Goal: Information Seeking & Learning: Learn about a topic

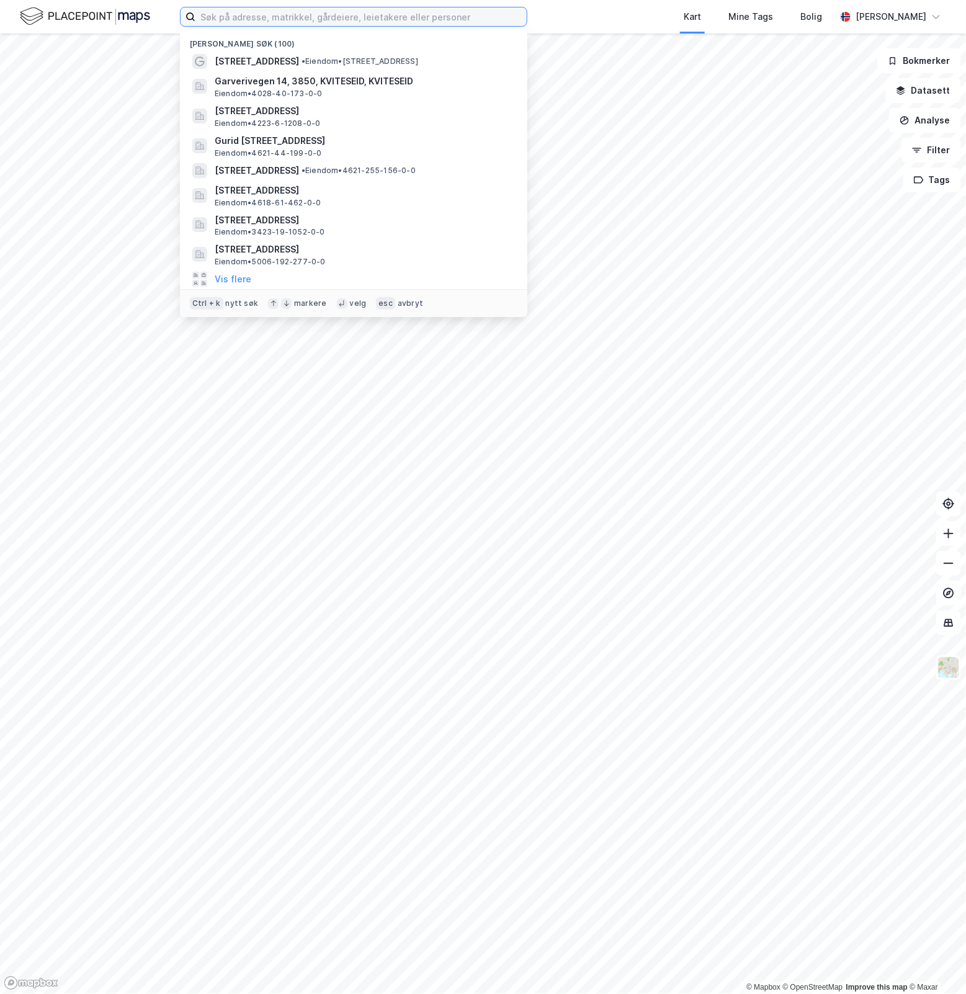
click at [259, 20] on input at bounding box center [360, 16] width 331 height 19
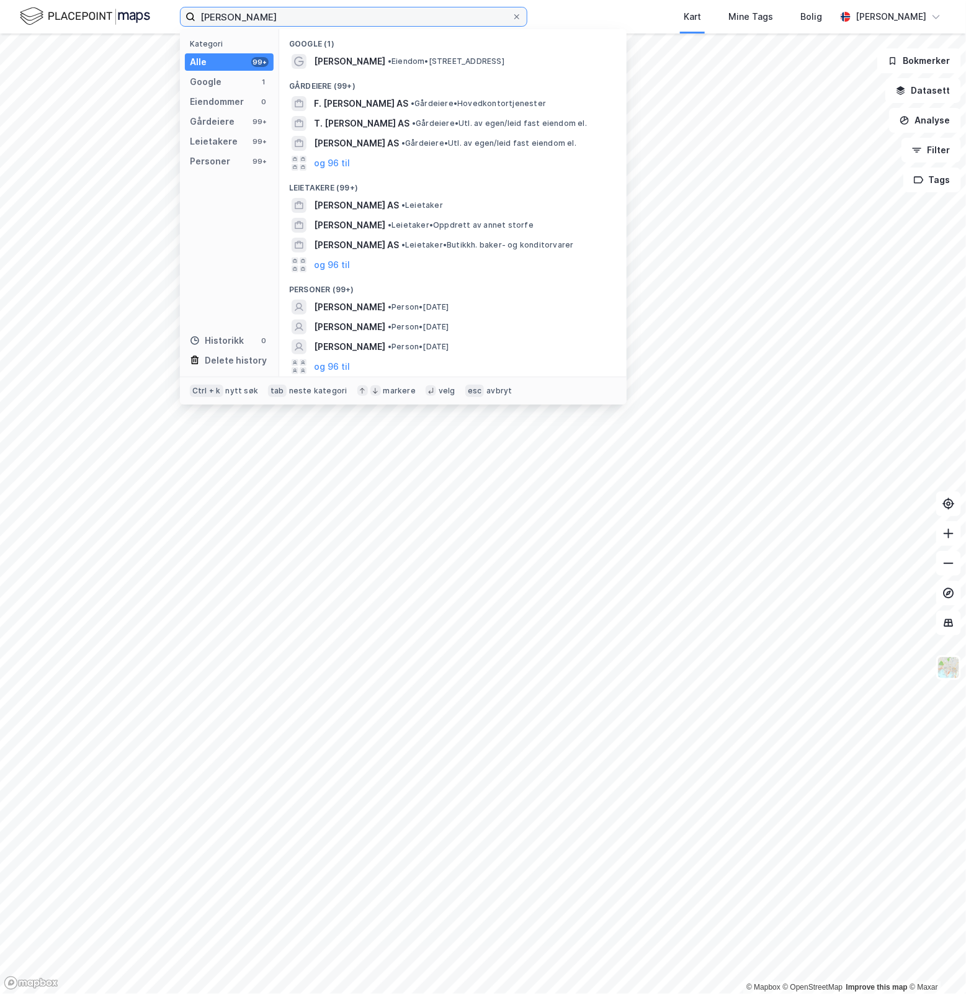
click at [383, 20] on input "[PERSON_NAME]" at bounding box center [353, 16] width 316 height 19
type input "[PERSON_NAME]"
click at [449, 305] on span "• Person • [DATE]" at bounding box center [418, 307] width 61 height 10
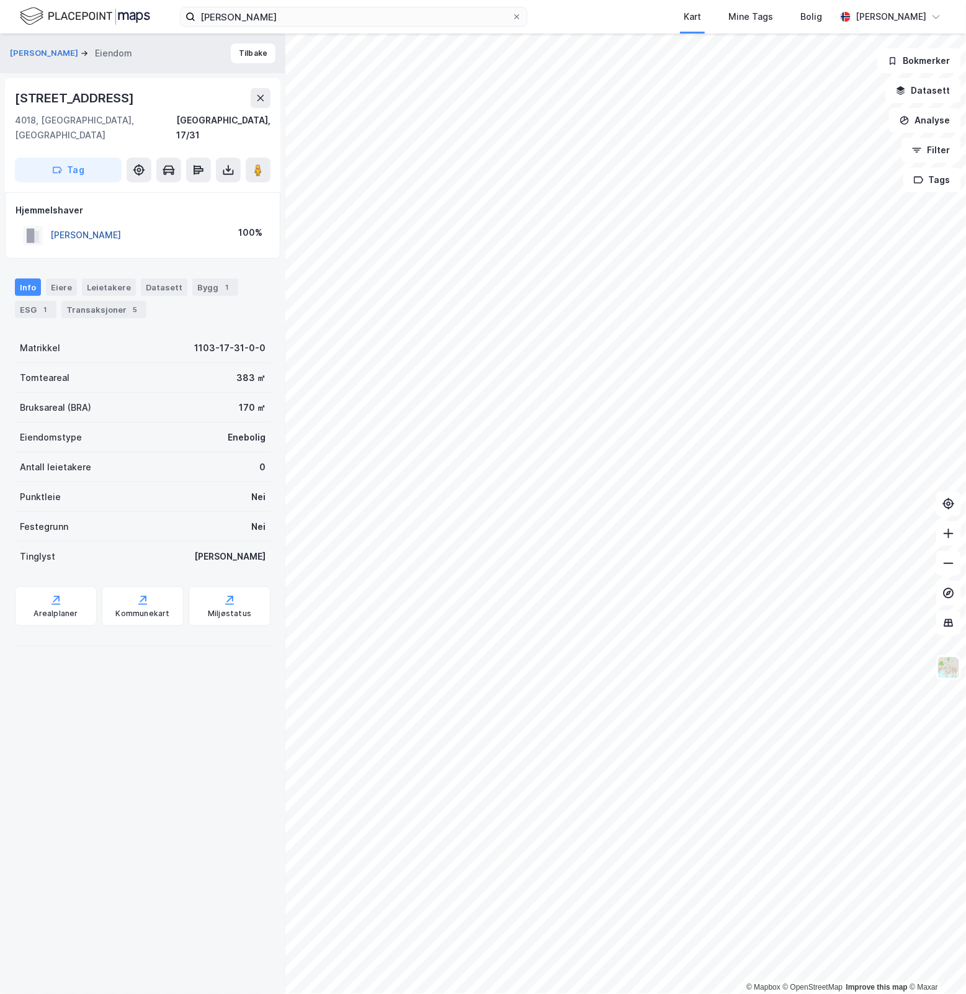
click at [0, 0] on button "[PERSON_NAME]" at bounding box center [0, 0] width 0 height 0
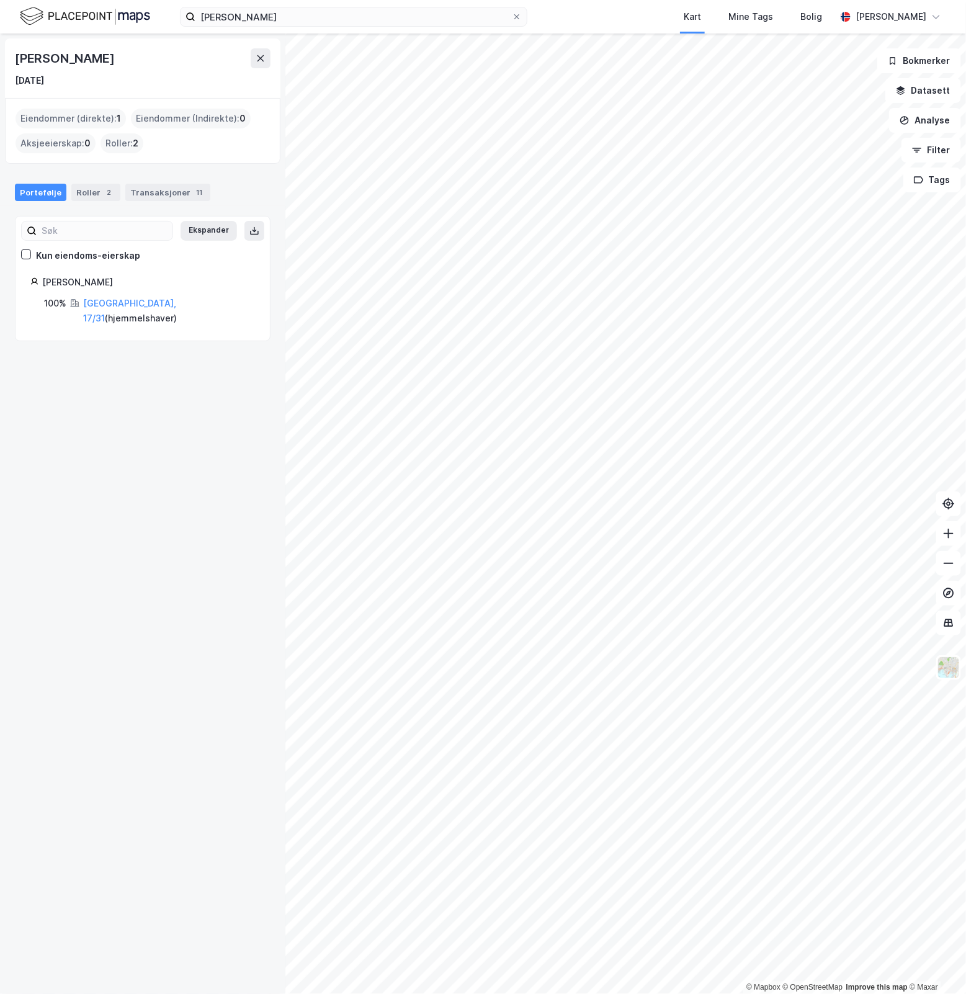
click at [125, 140] on div "Roller : 2" at bounding box center [121, 143] width 43 height 20
click at [117, 144] on div "Roller : 2" at bounding box center [121, 143] width 43 height 20
click at [76, 186] on div "Roller 2" at bounding box center [95, 192] width 49 height 17
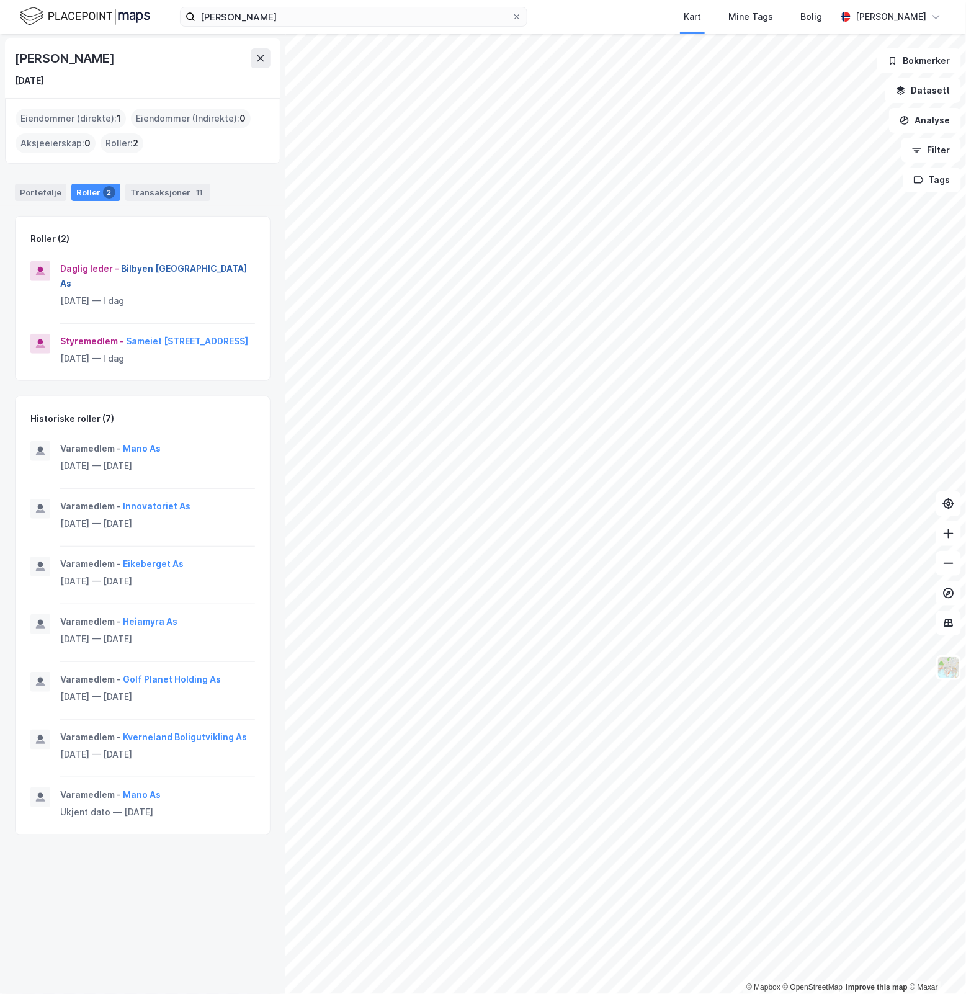
click at [0, 0] on button "Bilbyen [GEOGRAPHIC_DATA] As" at bounding box center [0, 0] width 0 height 0
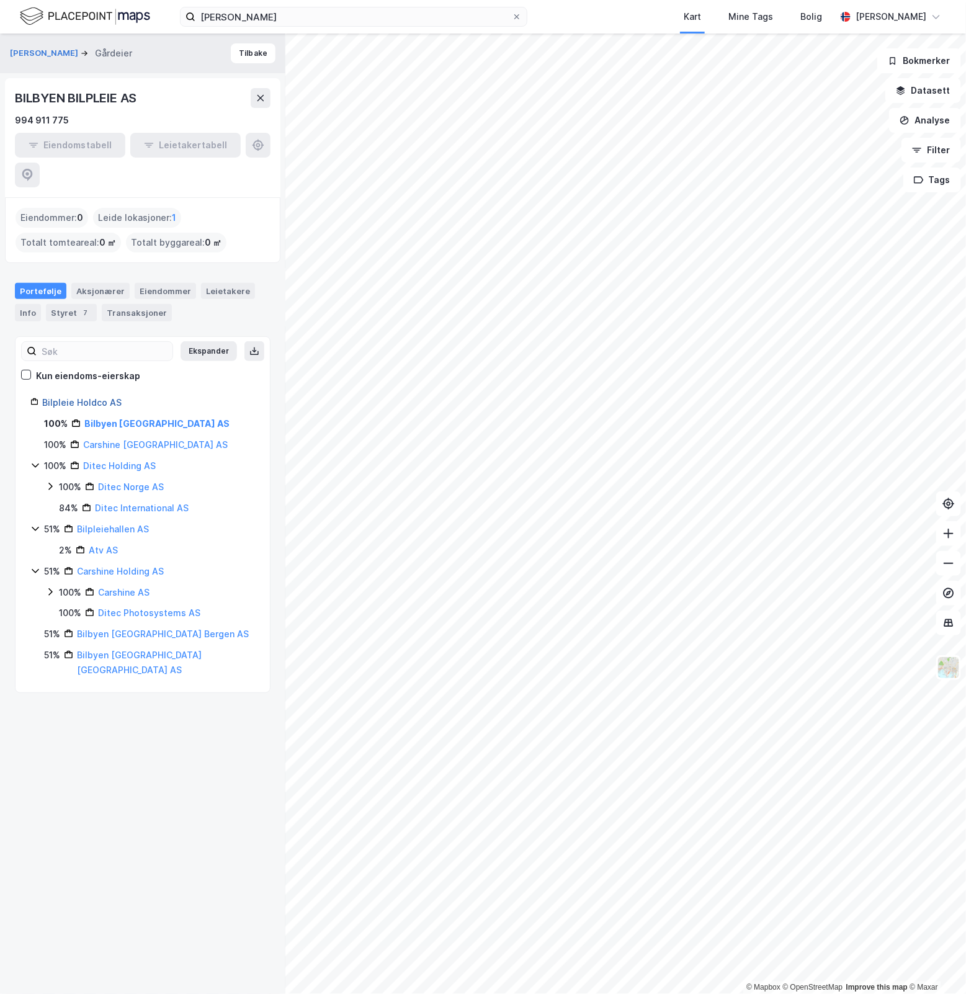
click at [89, 397] on link "Bilpleie Holdco AS" at bounding box center [81, 402] width 79 height 11
click at [87, 397] on link "Bilpleie Holdco AS" at bounding box center [81, 402] width 79 height 11
click at [109, 283] on div "Aksjonærer" at bounding box center [100, 291] width 58 height 16
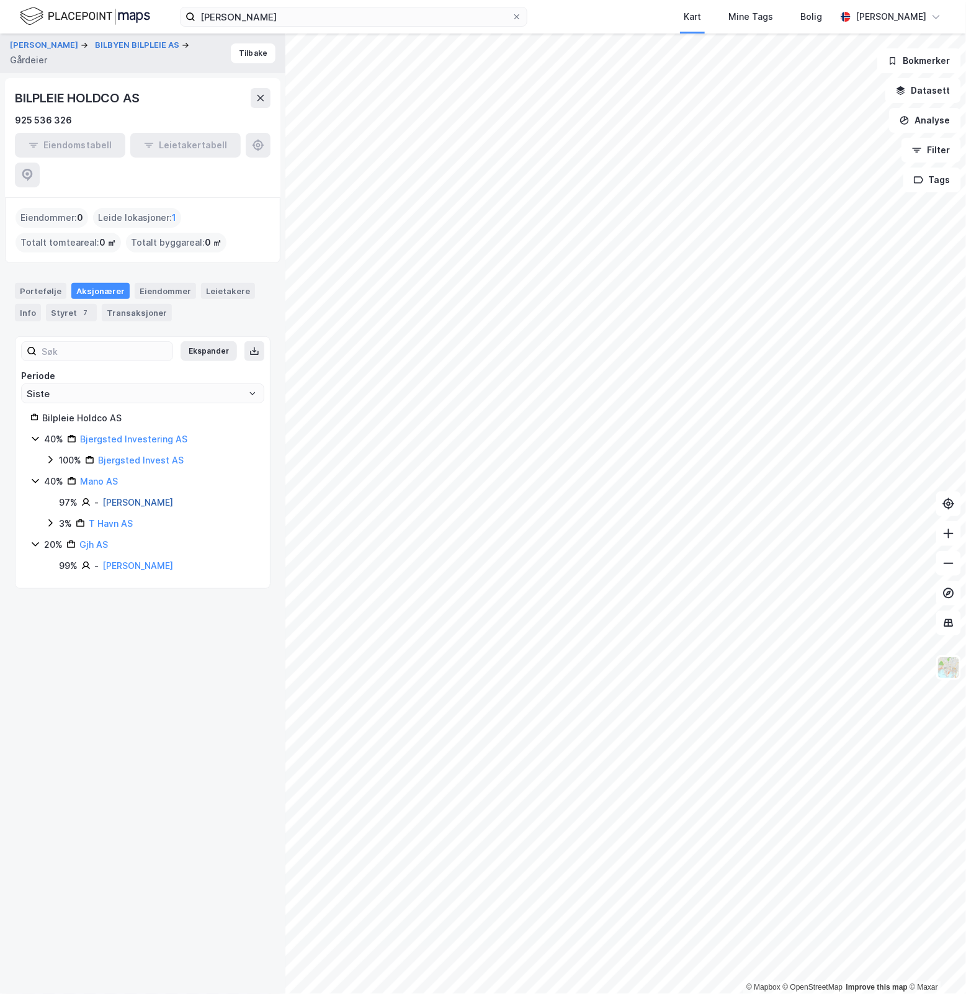
click at [126, 497] on link "[PERSON_NAME]" at bounding box center [137, 502] width 71 height 11
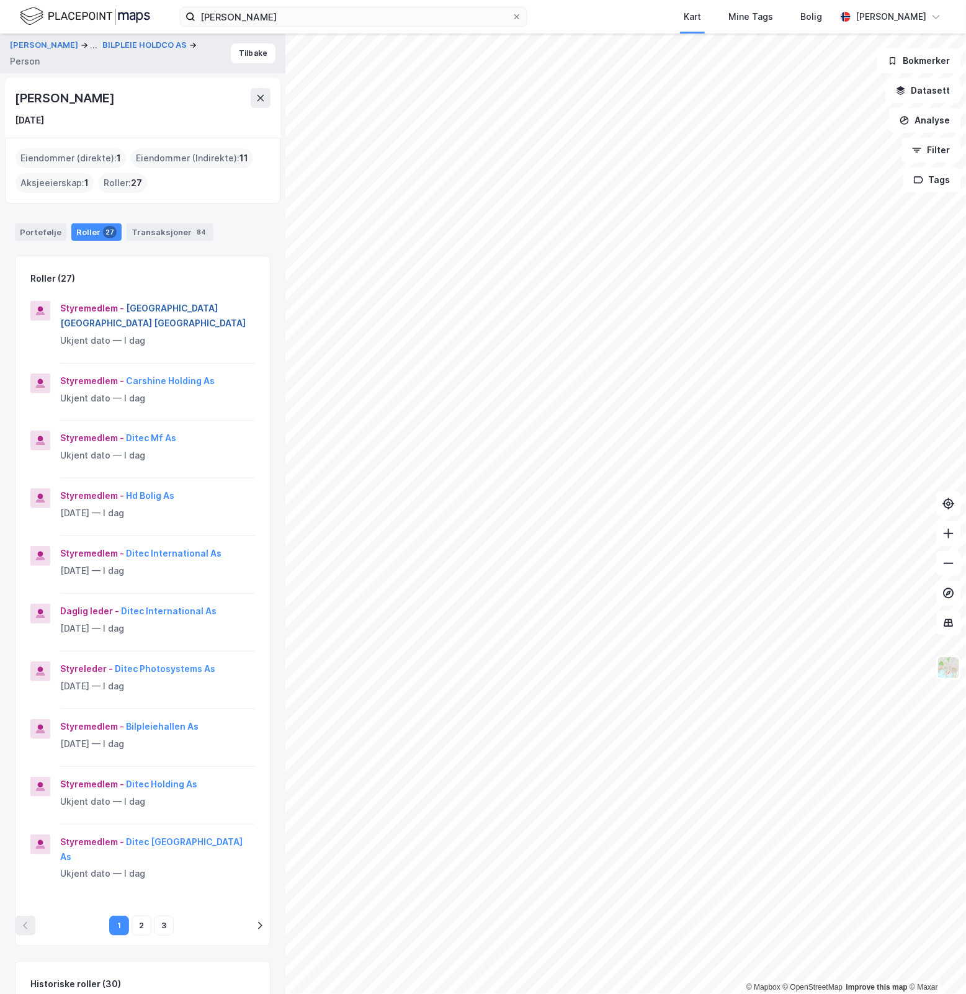
click at [0, 0] on button "[GEOGRAPHIC_DATA] [GEOGRAPHIC_DATA] [GEOGRAPHIC_DATA]" at bounding box center [0, 0] width 0 height 0
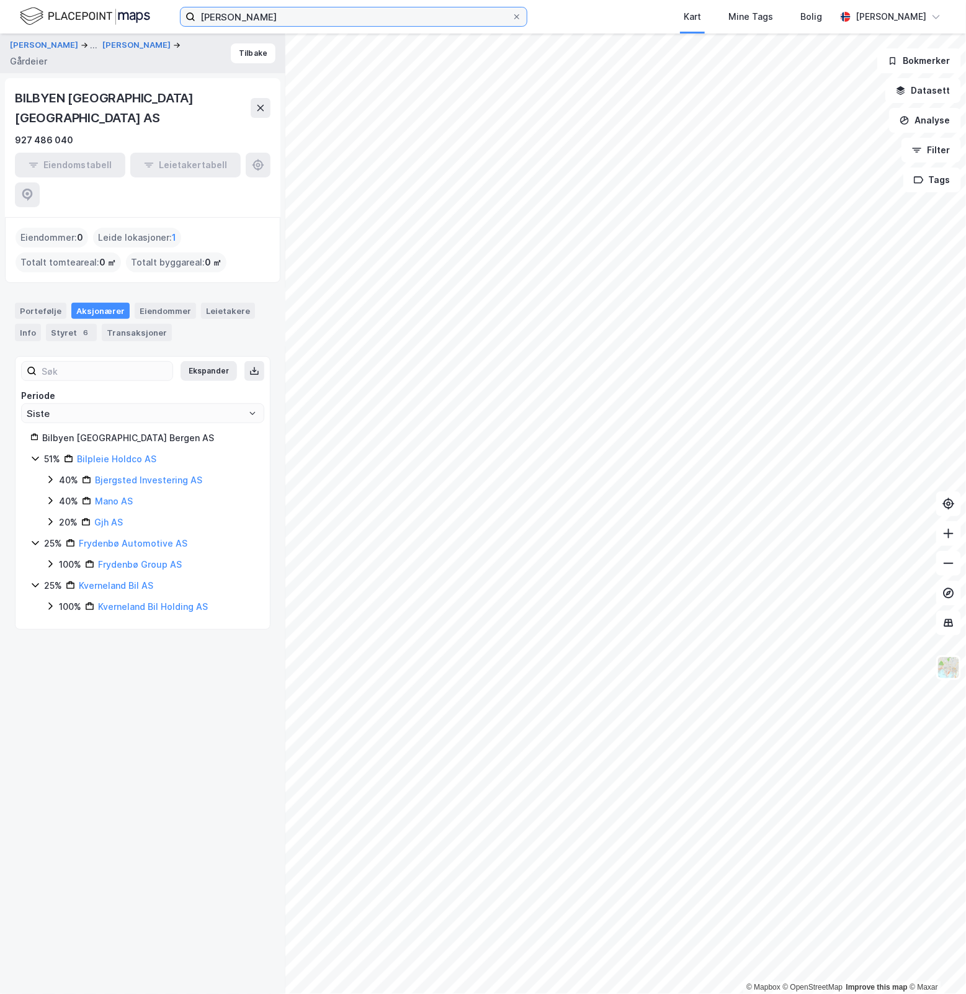
click at [345, 13] on input "[PERSON_NAME]" at bounding box center [353, 16] width 316 height 19
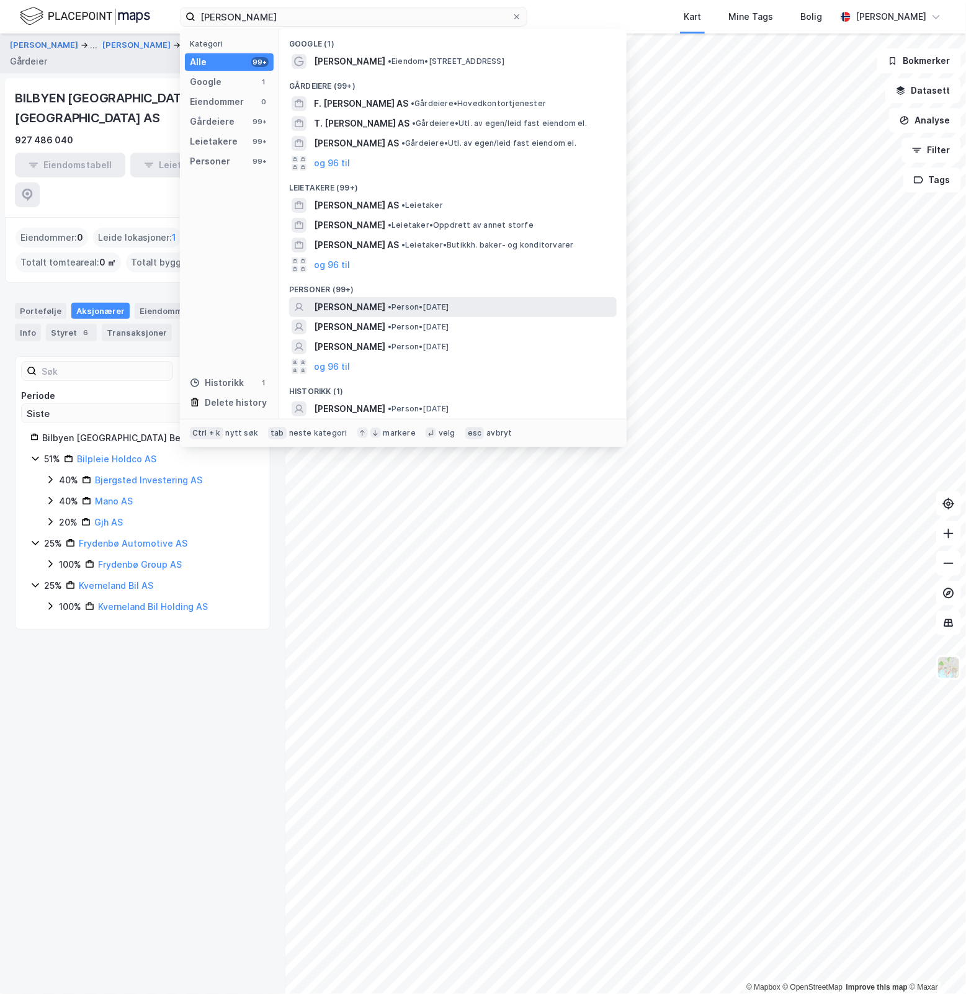
click at [391, 305] on span "•" at bounding box center [390, 306] width 4 height 9
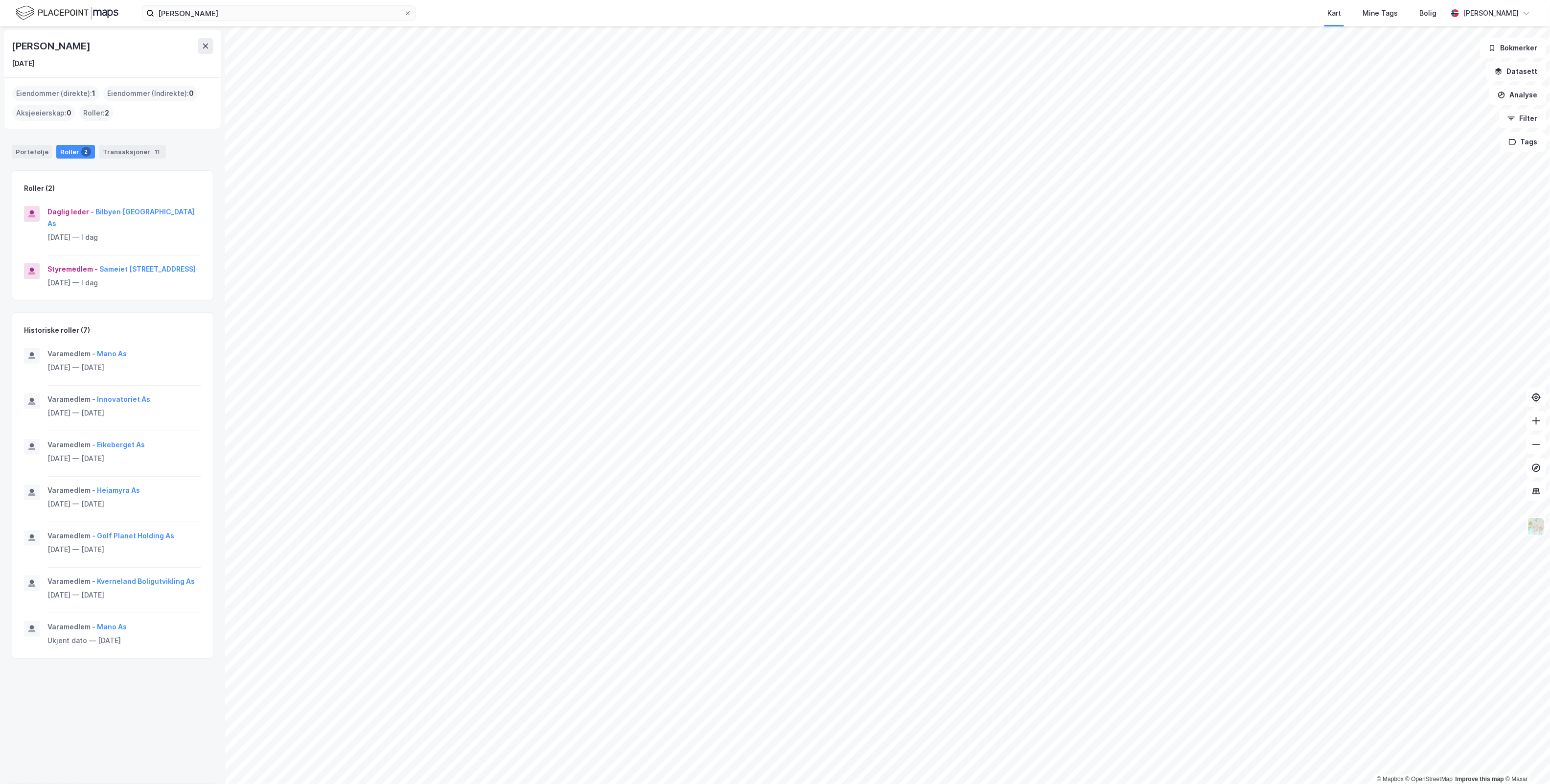
click at [60, 91] on div "Eiendommer (direkte) : 1" at bounding box center [56, 94] width 87 height 16
click at [38, 148] on div "Portefølje" at bounding box center [32, 151] width 40 height 13
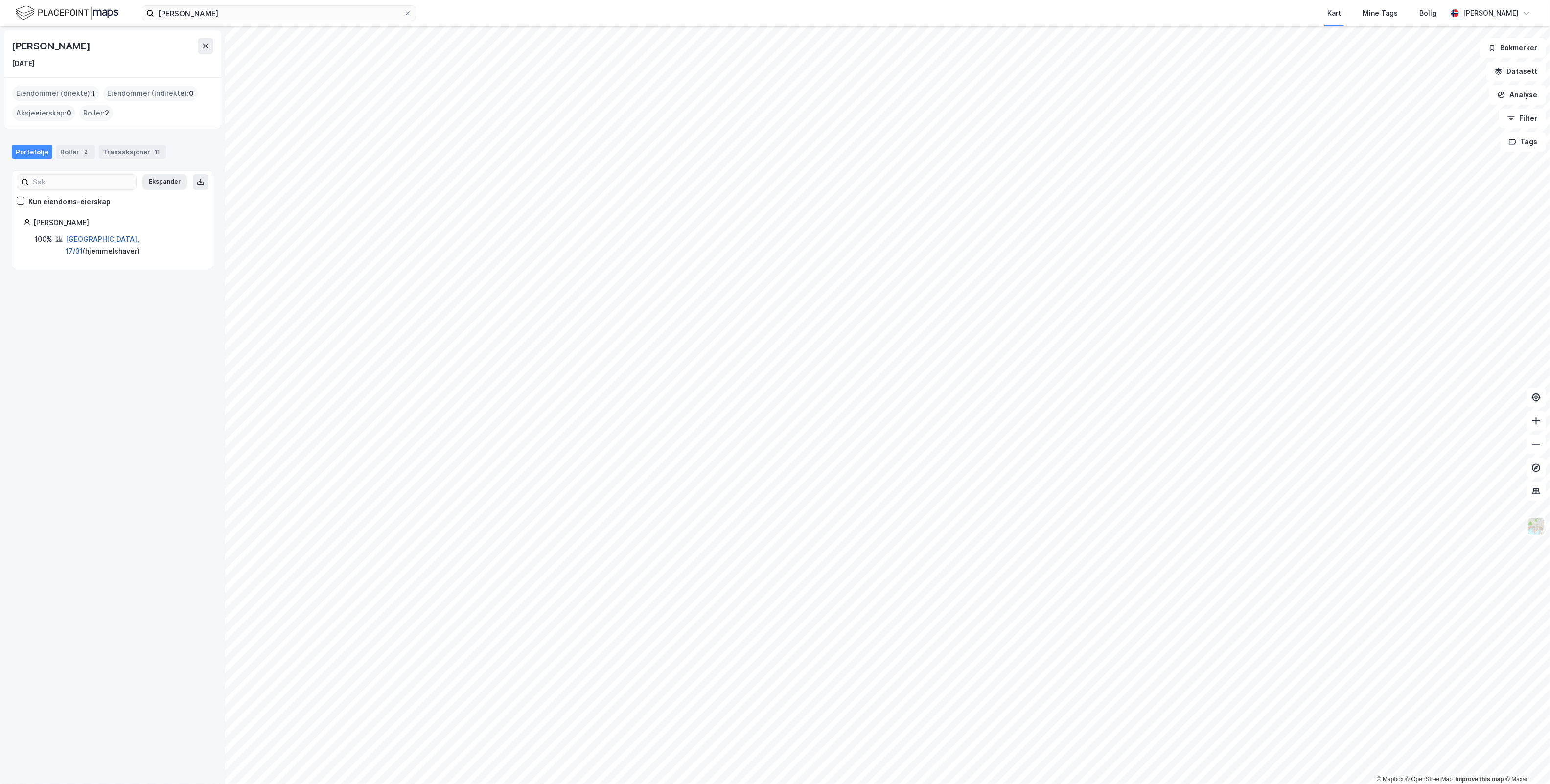
click at [91, 241] on link "[GEOGRAPHIC_DATA], 17/31" at bounding box center [102, 245] width 73 height 20
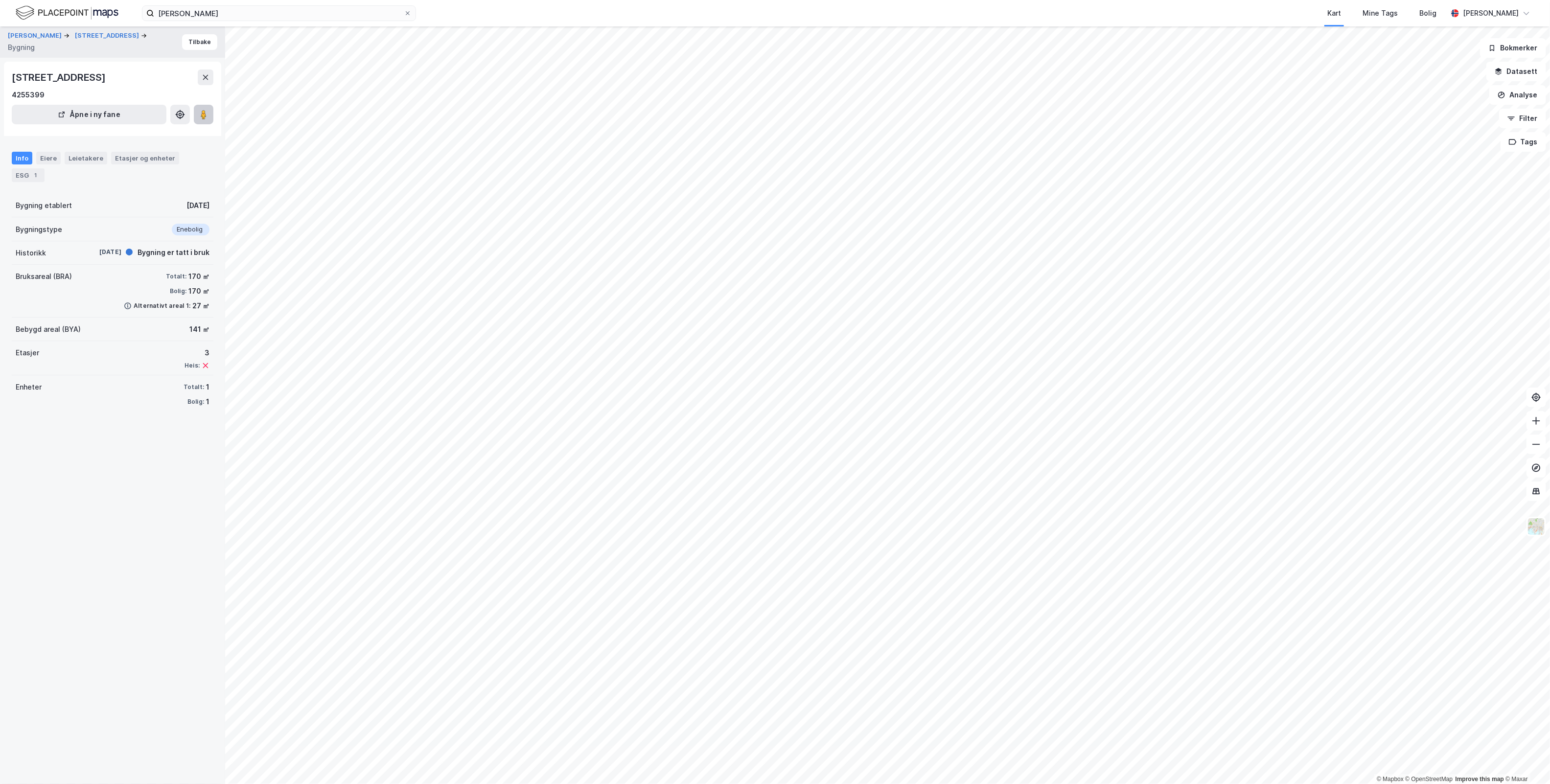
click at [207, 117] on icon at bounding box center [204, 114] width 9 height 9
click at [50, 162] on div "Eiere" at bounding box center [48, 158] width 24 height 13
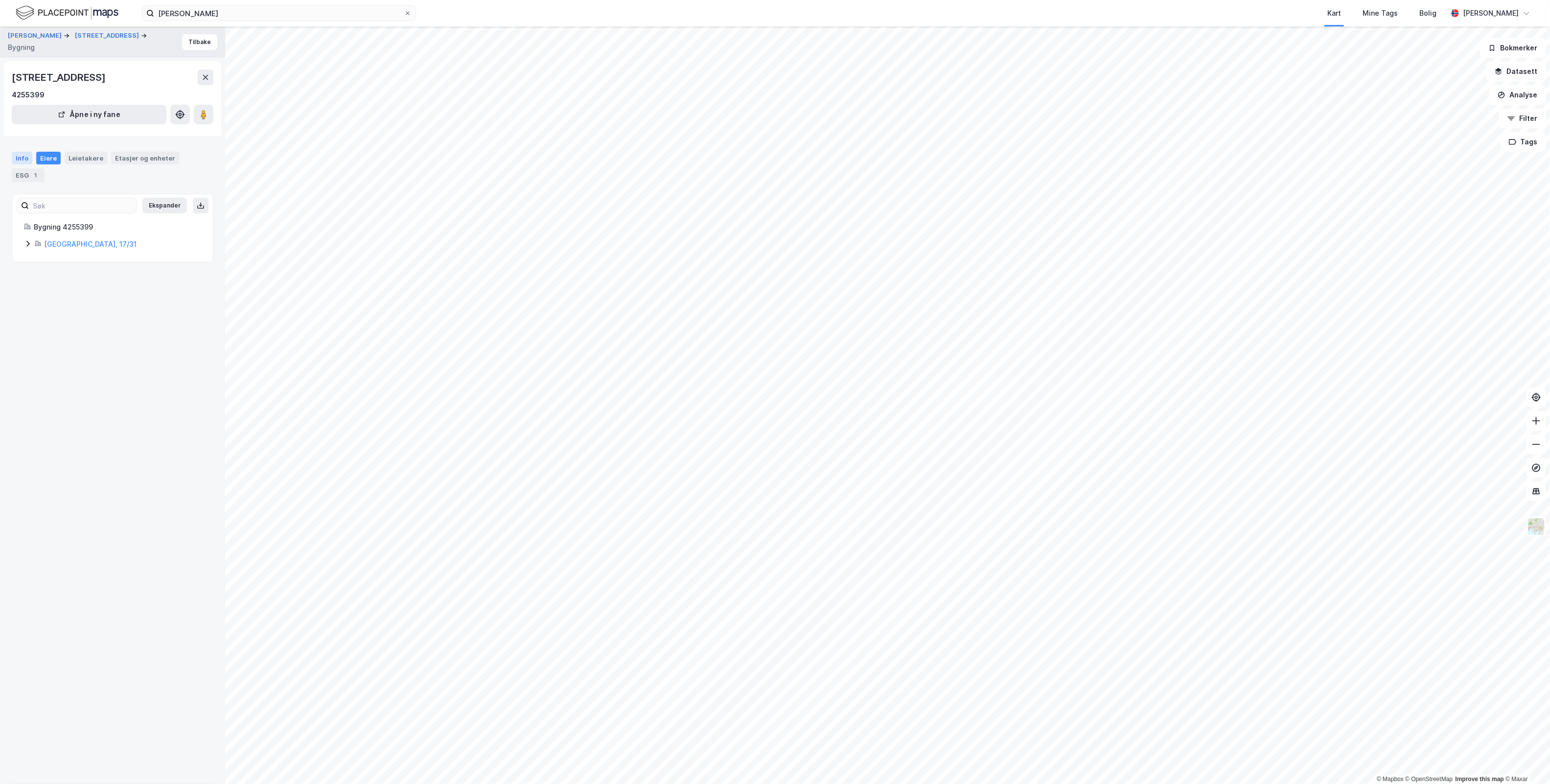
click at [18, 156] on div "Info" at bounding box center [22, 158] width 21 height 13
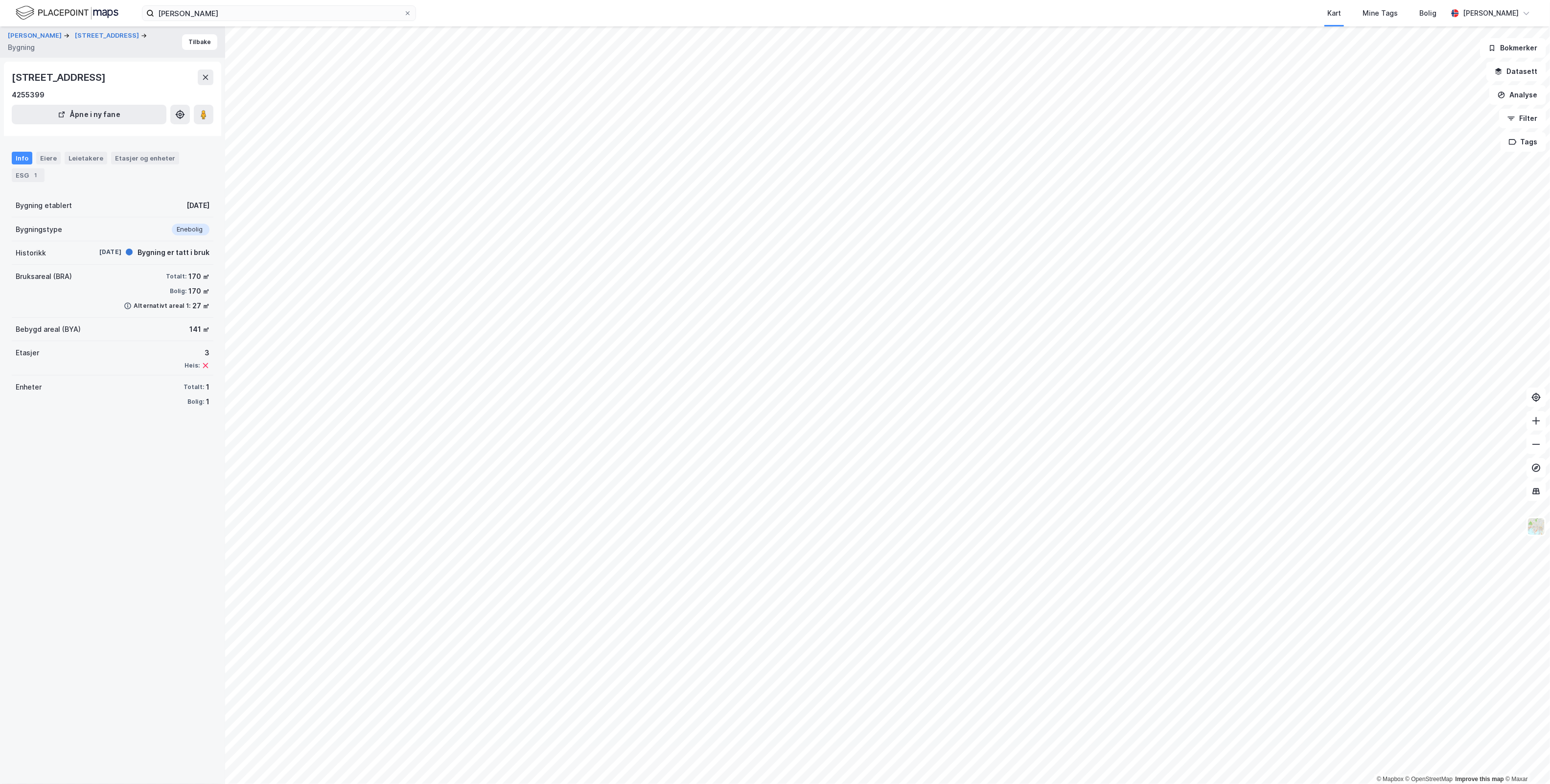
click at [17, 155] on div "Info" at bounding box center [22, 158] width 21 height 13
click at [31, 174] on div "1" at bounding box center [36, 175] width 9 height 9
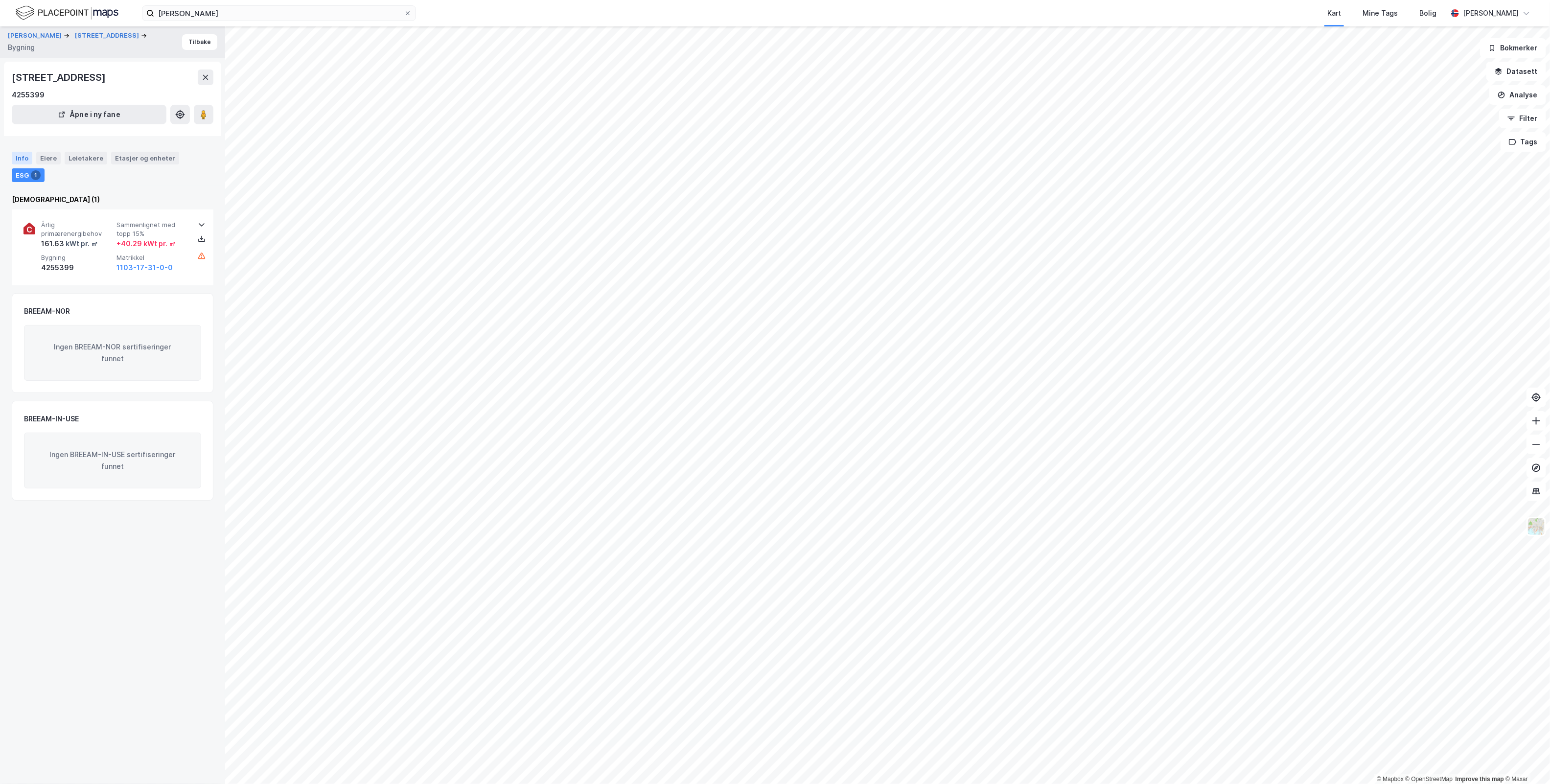
click at [22, 155] on div "Info" at bounding box center [22, 158] width 21 height 13
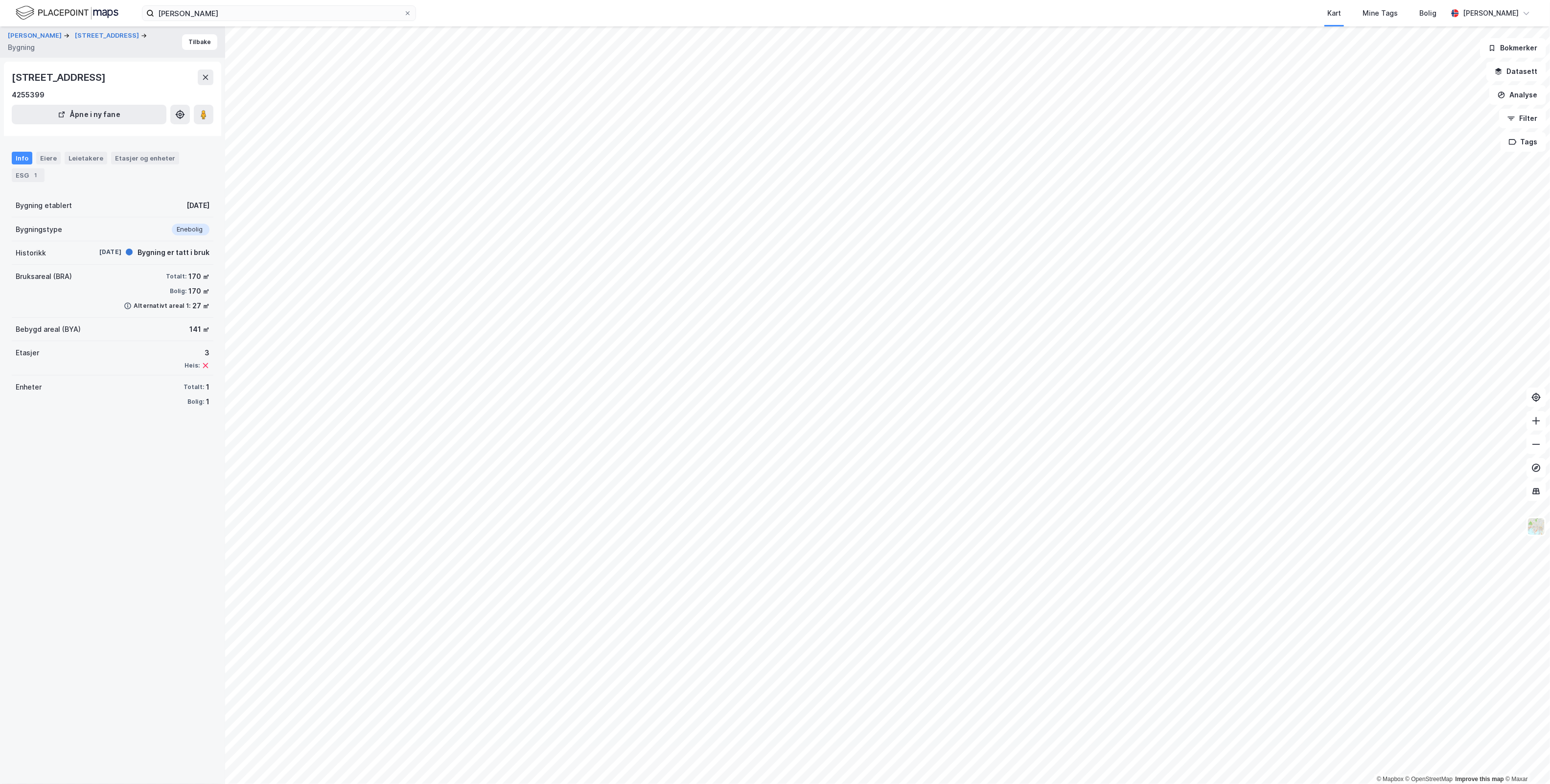
click at [52, 30] on div "HENRIKSEN ALEKSANDER BRUN [STREET_ADDRESS] Bygning Tilbake" at bounding box center [112, 42] width 225 height 32
click at [47, 34] on button "[PERSON_NAME]" at bounding box center [36, 35] width 56 height 9
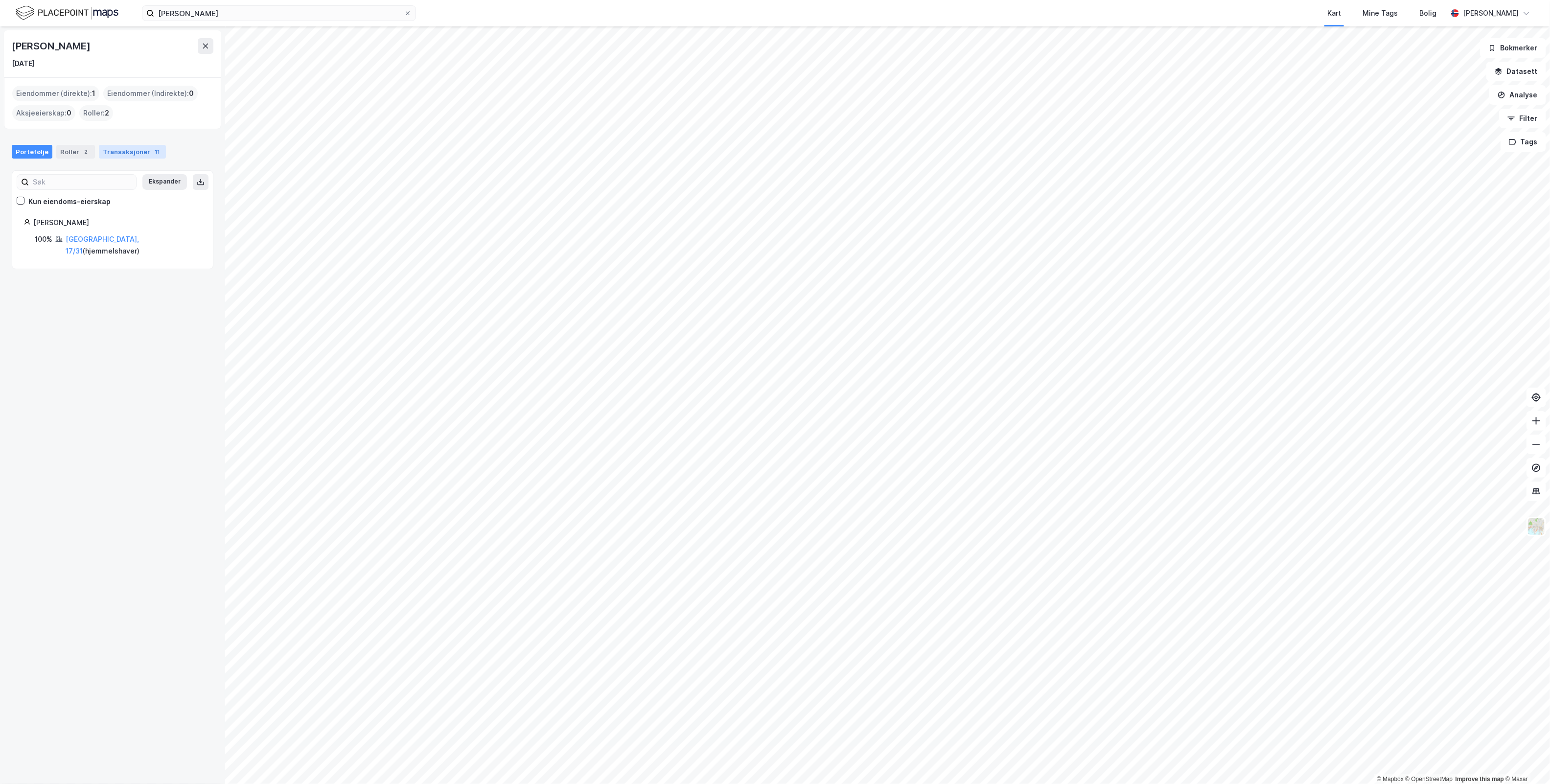
click at [116, 145] on div "Transaksjoner 11" at bounding box center [132, 151] width 67 height 13
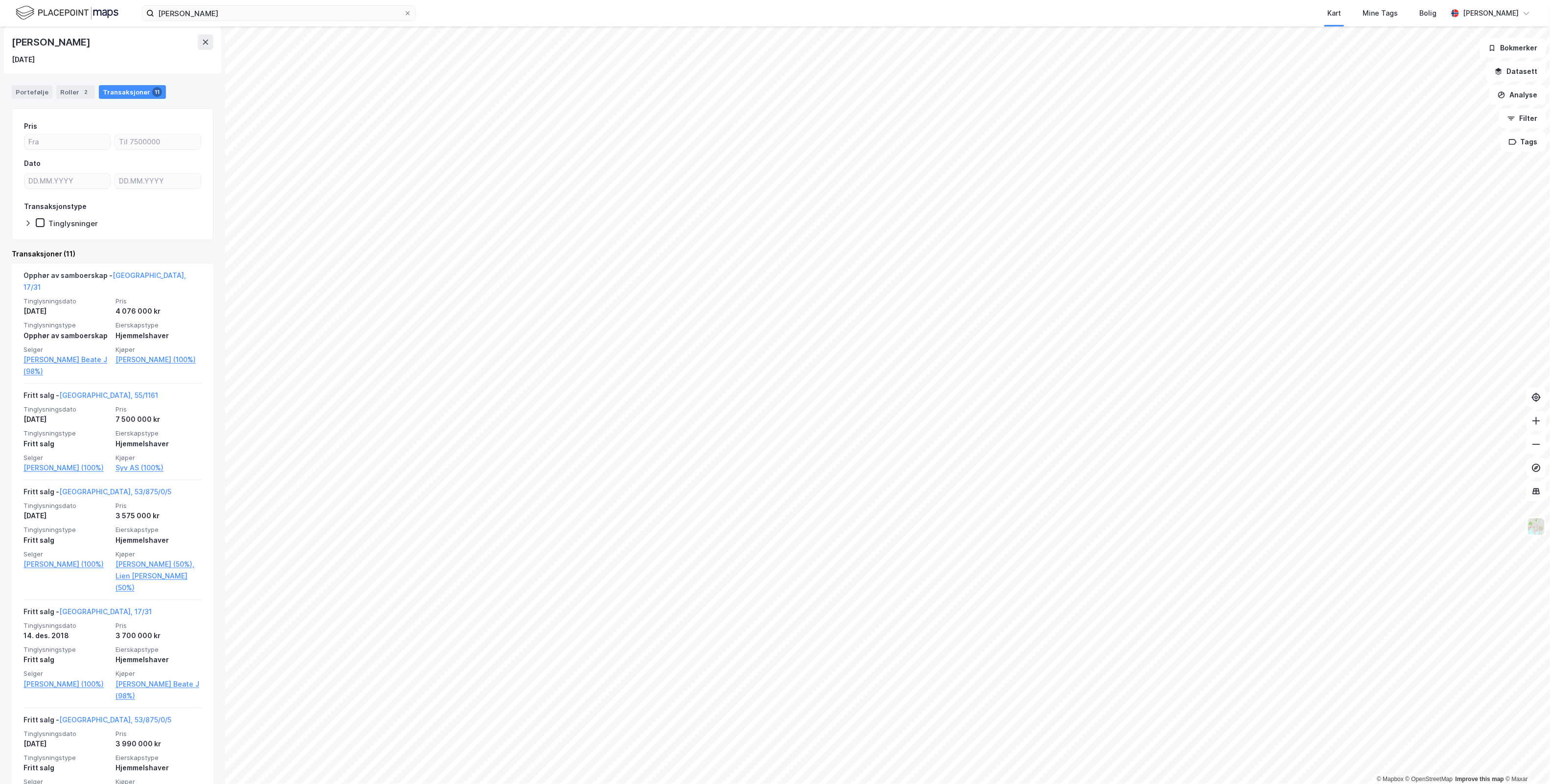
scroll to position [66, 0]
click at [148, 349] on link "[PERSON_NAME] (100%)" at bounding box center [158, 355] width 86 height 12
click at [64, 349] on link "[PERSON_NAME] Beate J (98%)" at bounding box center [66, 361] width 86 height 24
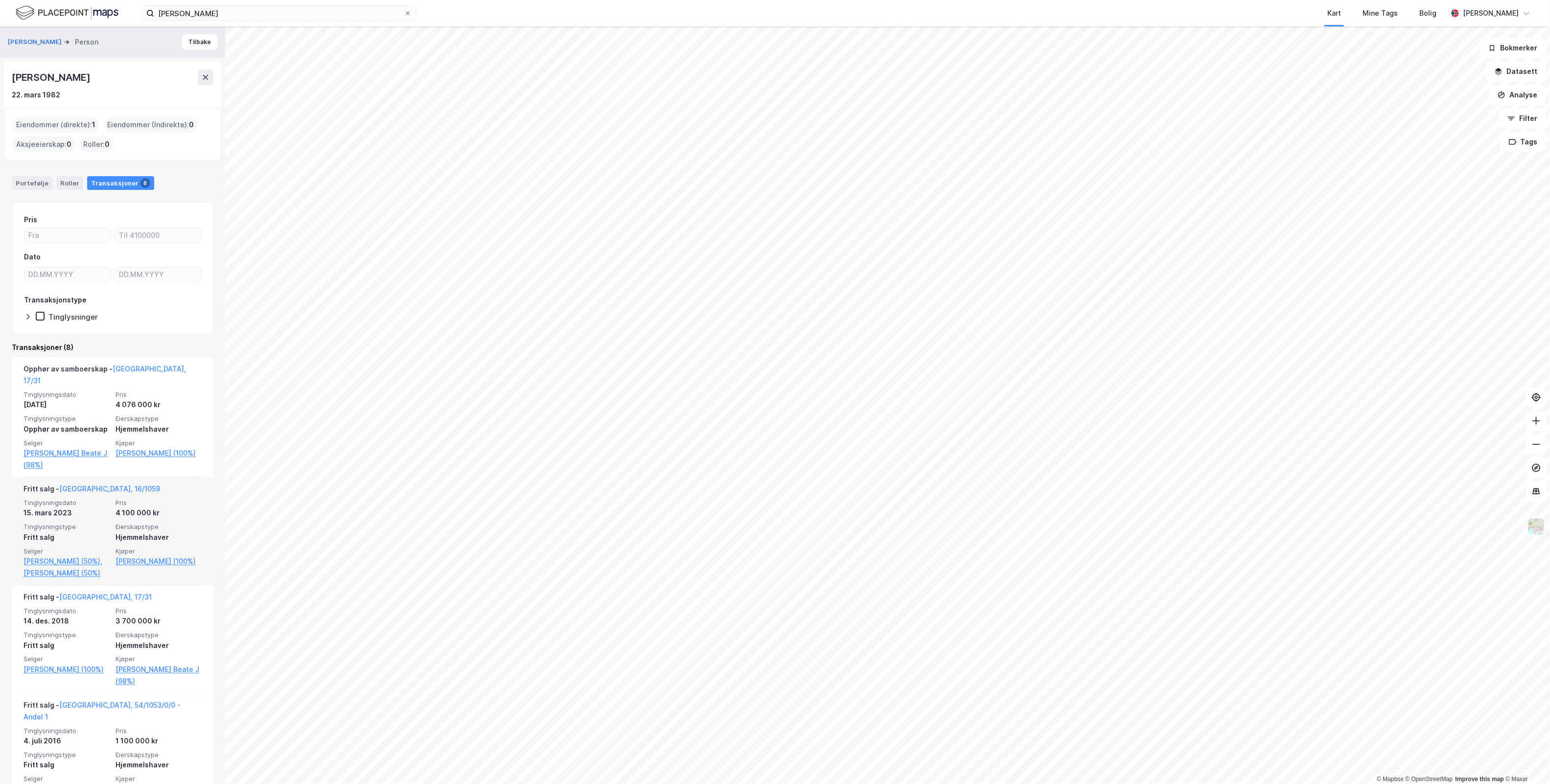
click at [149, 447] on link "[PERSON_NAME] (100%)" at bounding box center [158, 453] width 86 height 12
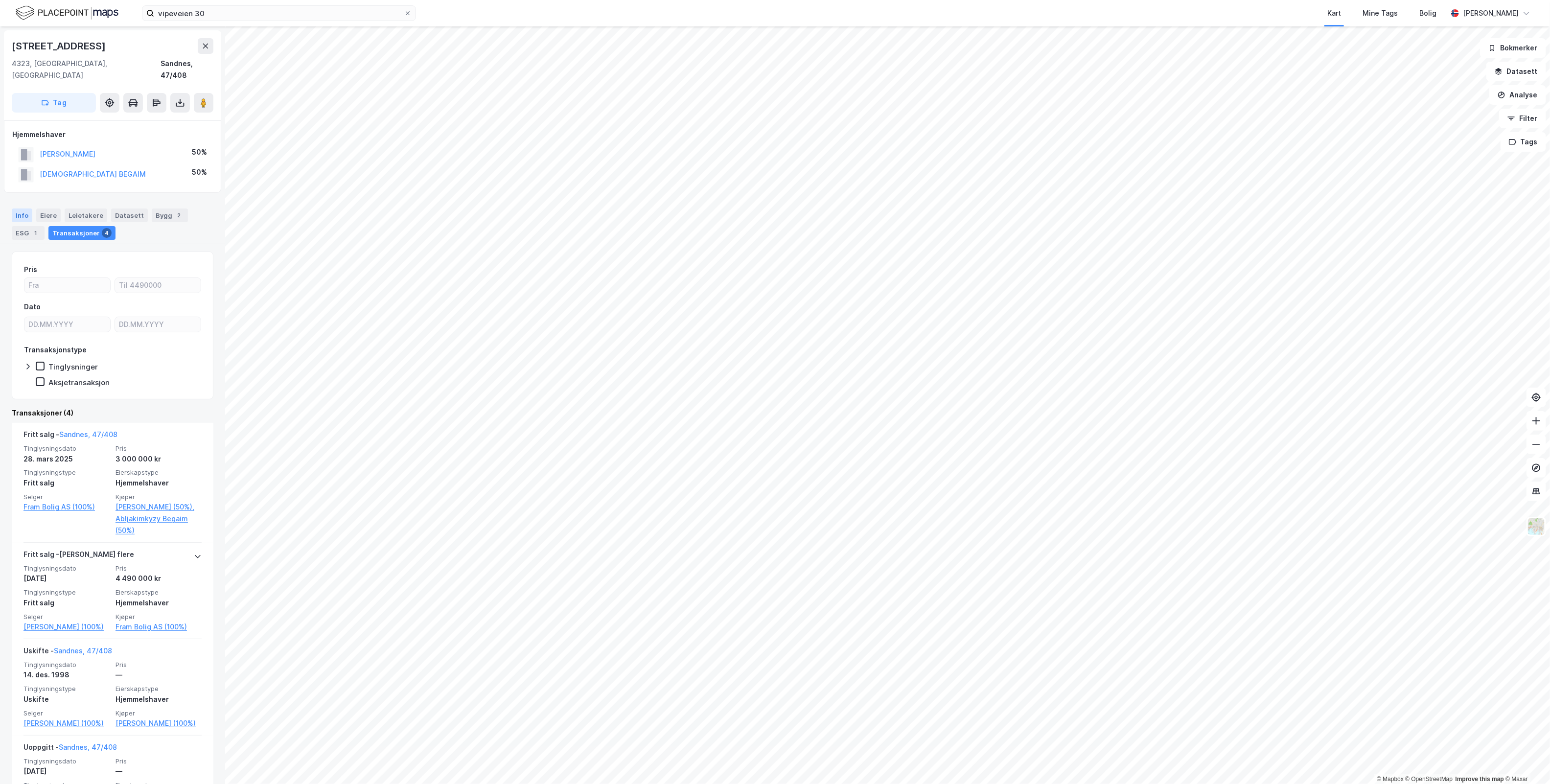
click at [18, 208] on div "Info" at bounding box center [22, 215] width 21 height 13
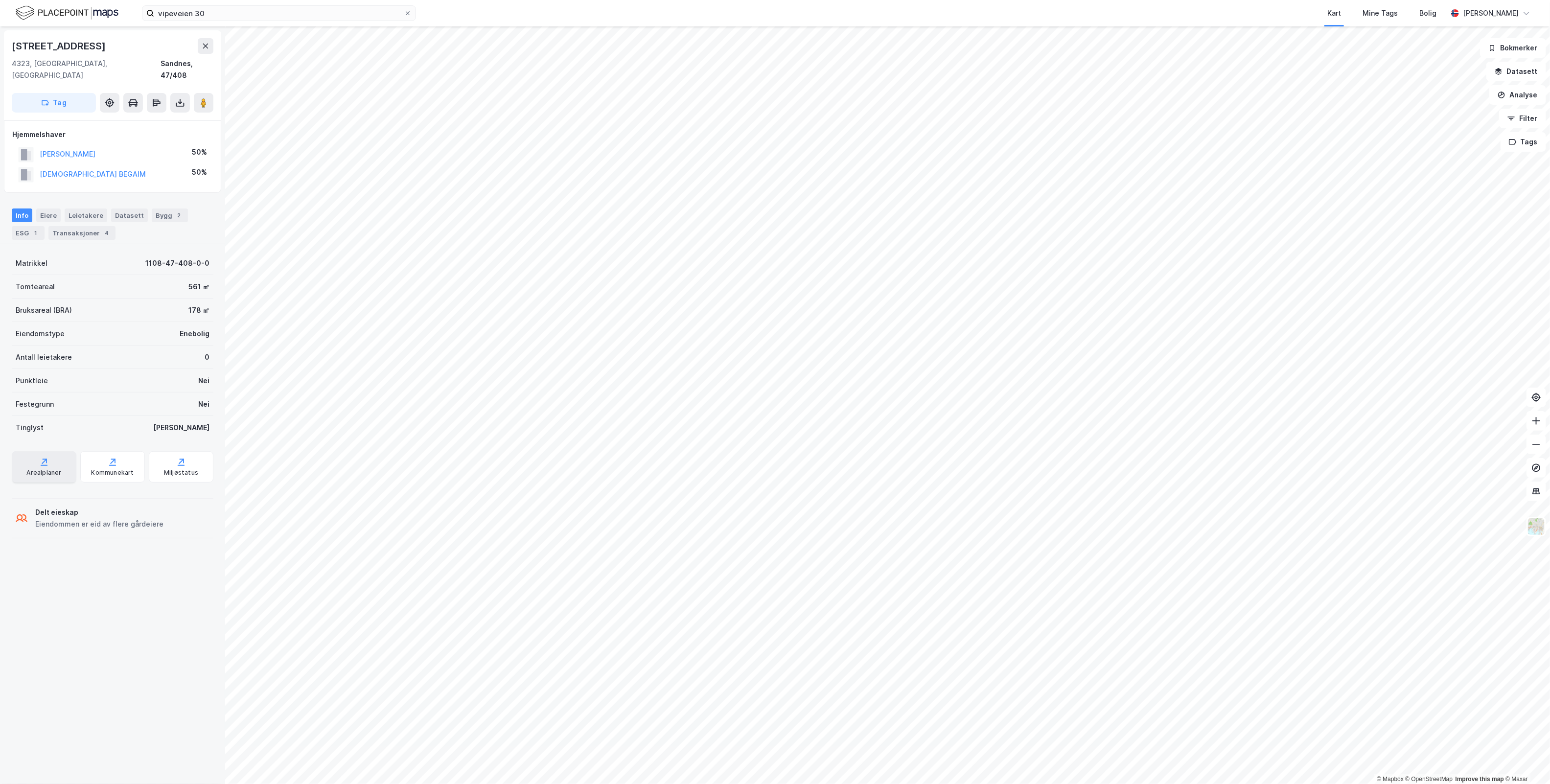
click at [49, 469] on div "Arealplaner" at bounding box center [43, 472] width 35 height 8
click at [119, 469] on div "Kommunekart" at bounding box center [112, 472] width 43 height 8
